Goal: Information Seeking & Learning: Learn about a topic

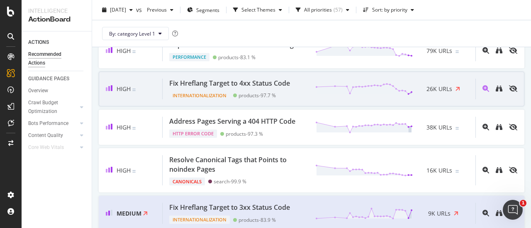
scroll to position [290, 0]
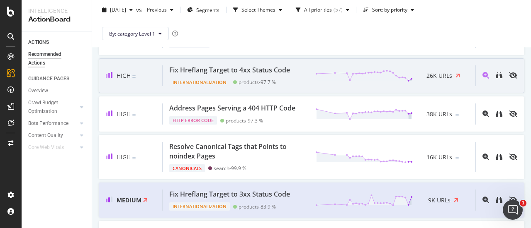
click at [253, 75] on div "Fix Hreflang Target to 4xx Status Code" at bounding box center [229, 71] width 121 height 10
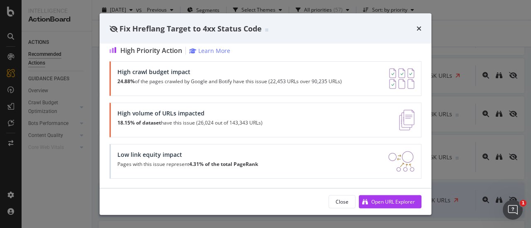
scroll to position [159, 0]
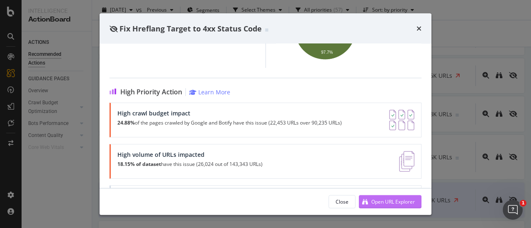
click at [385, 199] on div "Open URL Explorer" at bounding box center [393, 201] width 44 height 7
click at [416, 28] on icon "times" at bounding box center [418, 28] width 5 height 7
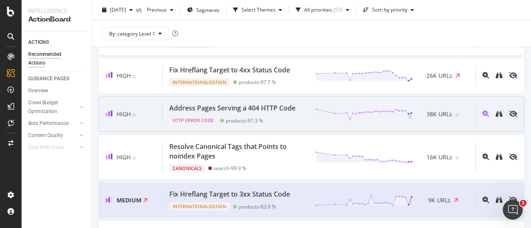
scroll to position [332, 0]
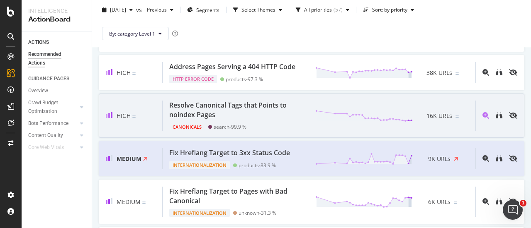
click at [216, 120] on div "Resolve Canonical Tags that Points to noindex Pages" at bounding box center [237, 110] width 136 height 19
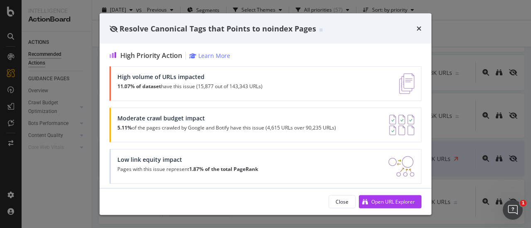
scroll to position [182, 0]
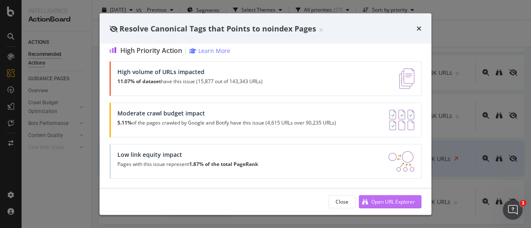
click at [383, 195] on button "Open URL Explorer" at bounding box center [390, 201] width 63 height 13
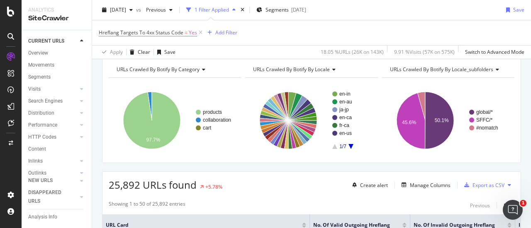
scroll to position [124, 0]
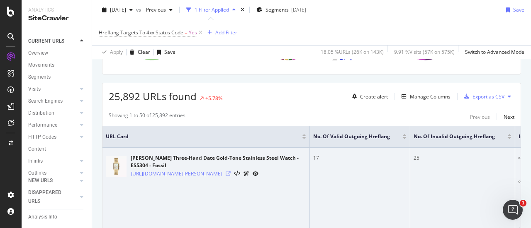
click at [230, 176] on icon at bounding box center [228, 174] width 5 height 5
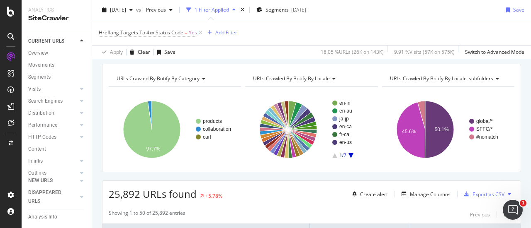
scroll to position [0, 0]
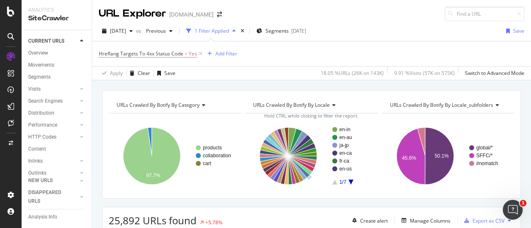
click at [185, 102] on span "URLs Crawled By Botify By category" at bounding box center [157, 105] width 83 height 7
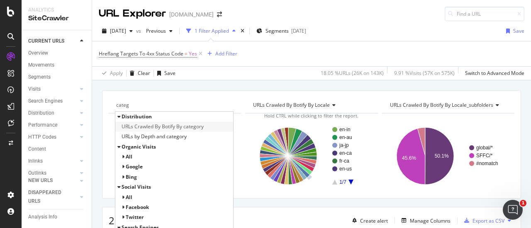
type input "categ"
click at [187, 124] on span "URLs Crawled By Botify By category" at bounding box center [162, 127] width 82 height 8
click at [104, 99] on div "categ Distribution URLs Crawled By Botify By category URLs by Depth and categor…" at bounding box center [311, 144] width 419 height 109
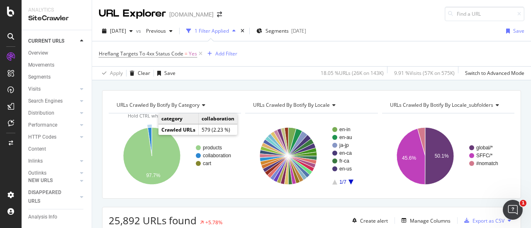
click at [150, 133] on icon "A chart." at bounding box center [150, 142] width 4 height 29
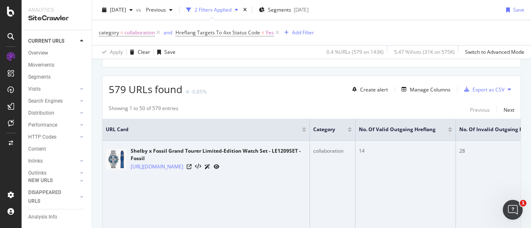
scroll to position [173, 0]
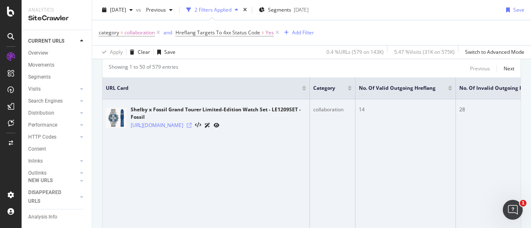
click at [192, 128] on icon at bounding box center [189, 125] width 5 height 5
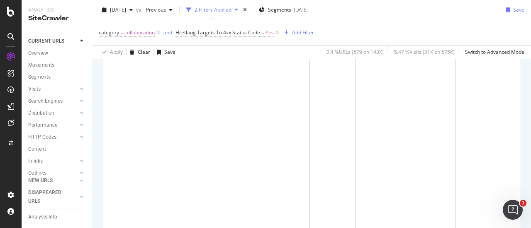
scroll to position [3690, 0]
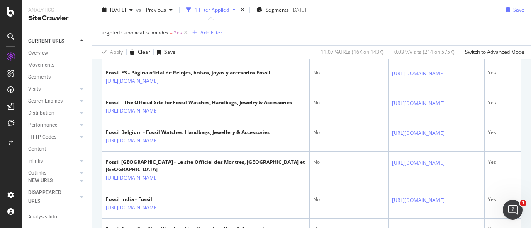
scroll to position [663, 0]
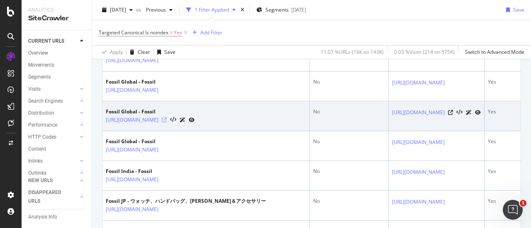
click at [167, 118] on icon at bounding box center [164, 120] width 5 height 5
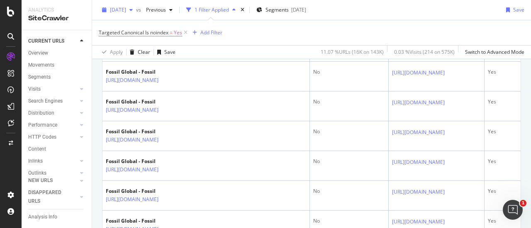
scroll to position [1285, 0]
